Goal: Task Accomplishment & Management: Manage account settings

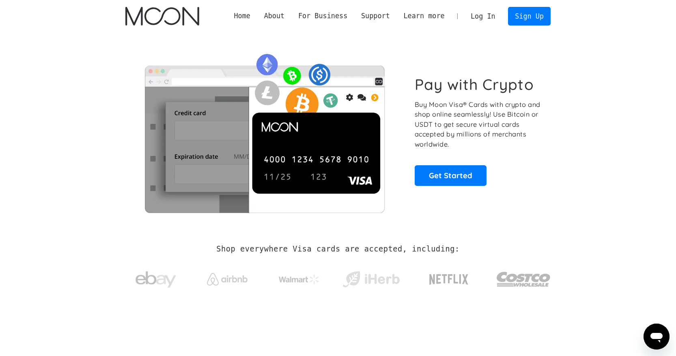
click at [479, 15] on link "Log In" at bounding box center [483, 16] width 38 height 18
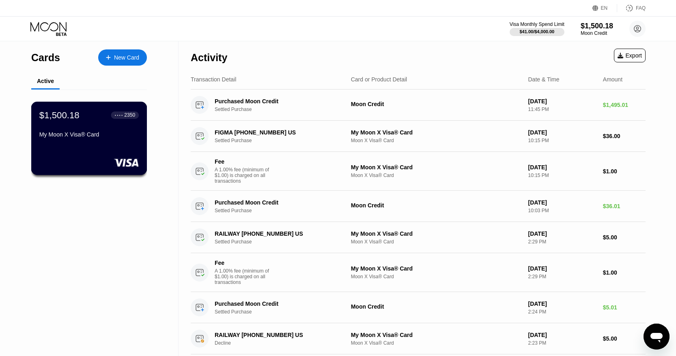
click at [115, 143] on div "$1,500.18 ● ● ● ● 2350 My Moon X Visa® Card" at bounding box center [89, 138] width 116 height 73
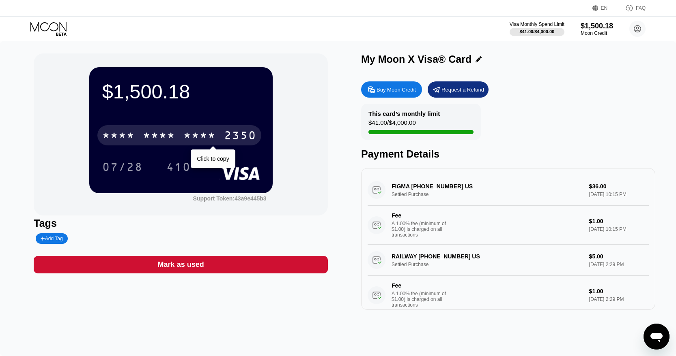
click at [184, 136] on div "* * * *" at bounding box center [199, 136] width 32 height 13
